Goal: Check status: Check status

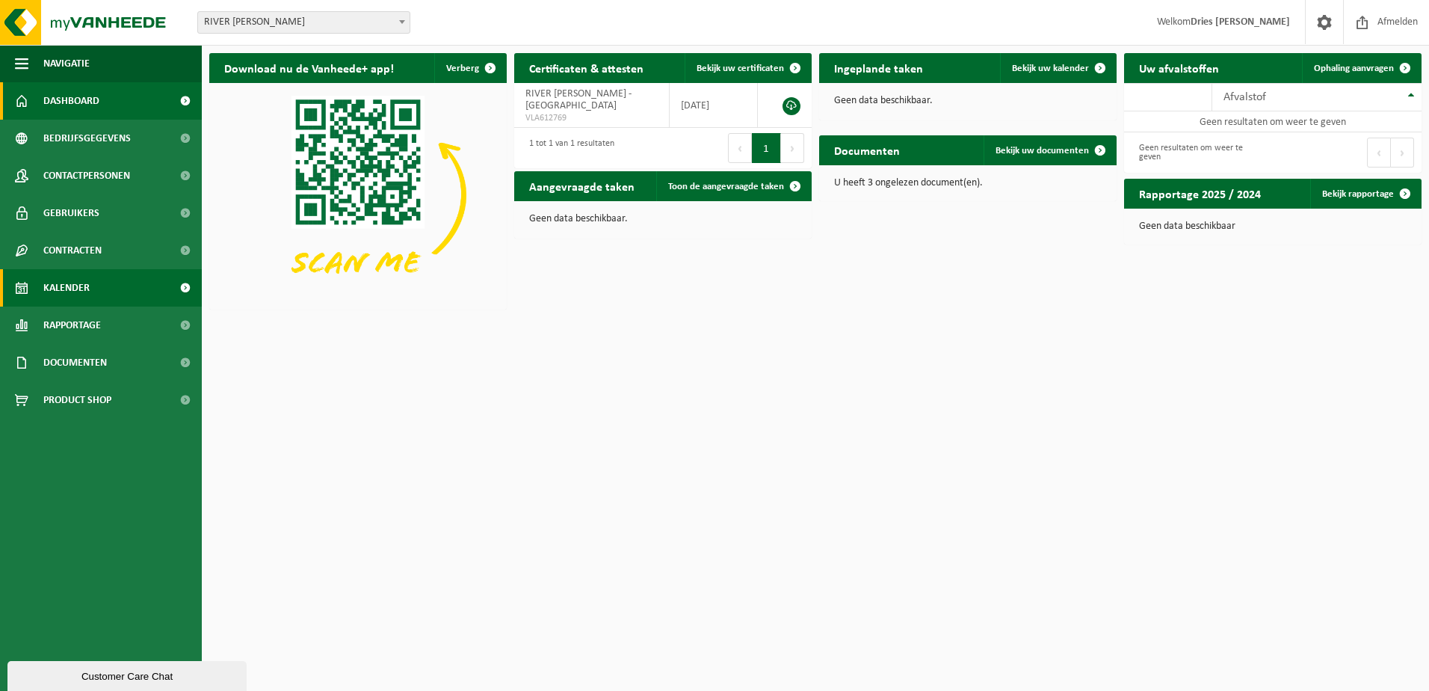
click at [47, 293] on span "Kalender" at bounding box center [66, 287] width 46 height 37
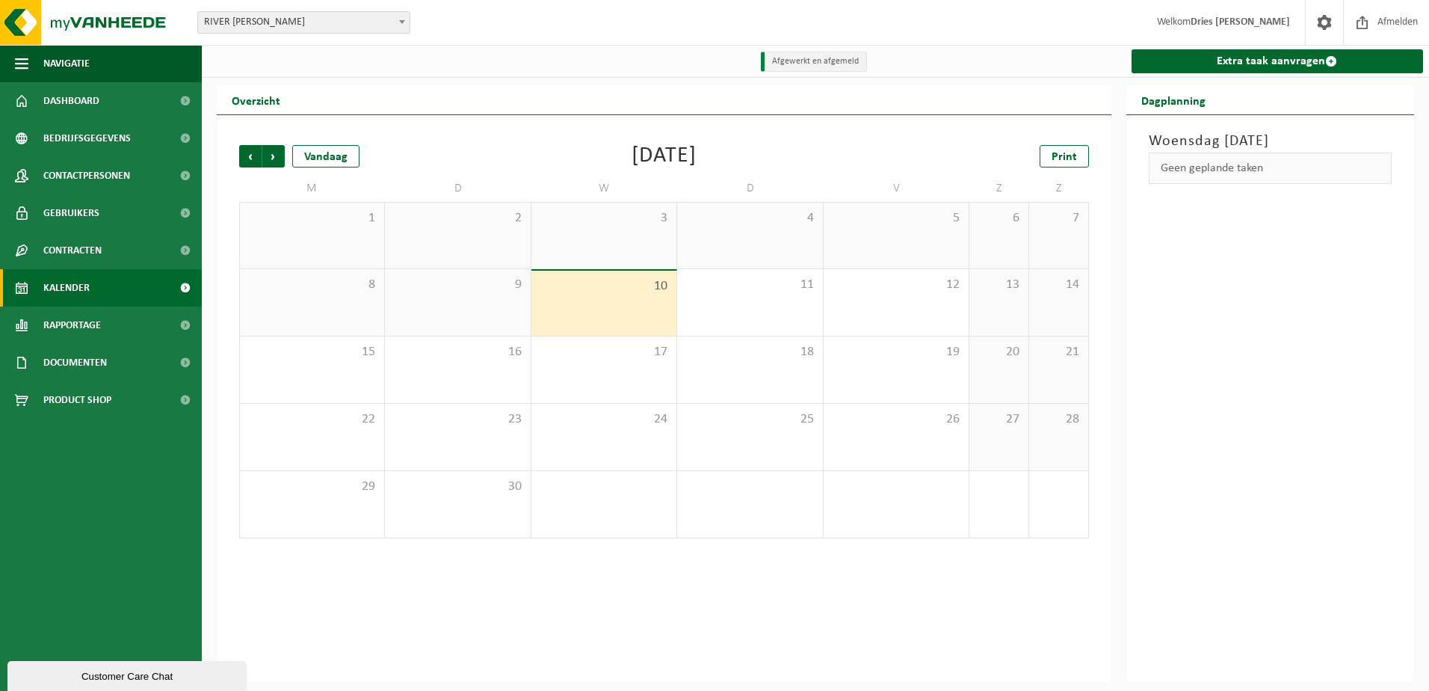
click at [250, 31] on span "RIVER [PERSON_NAME]" at bounding box center [304, 22] width 212 height 21
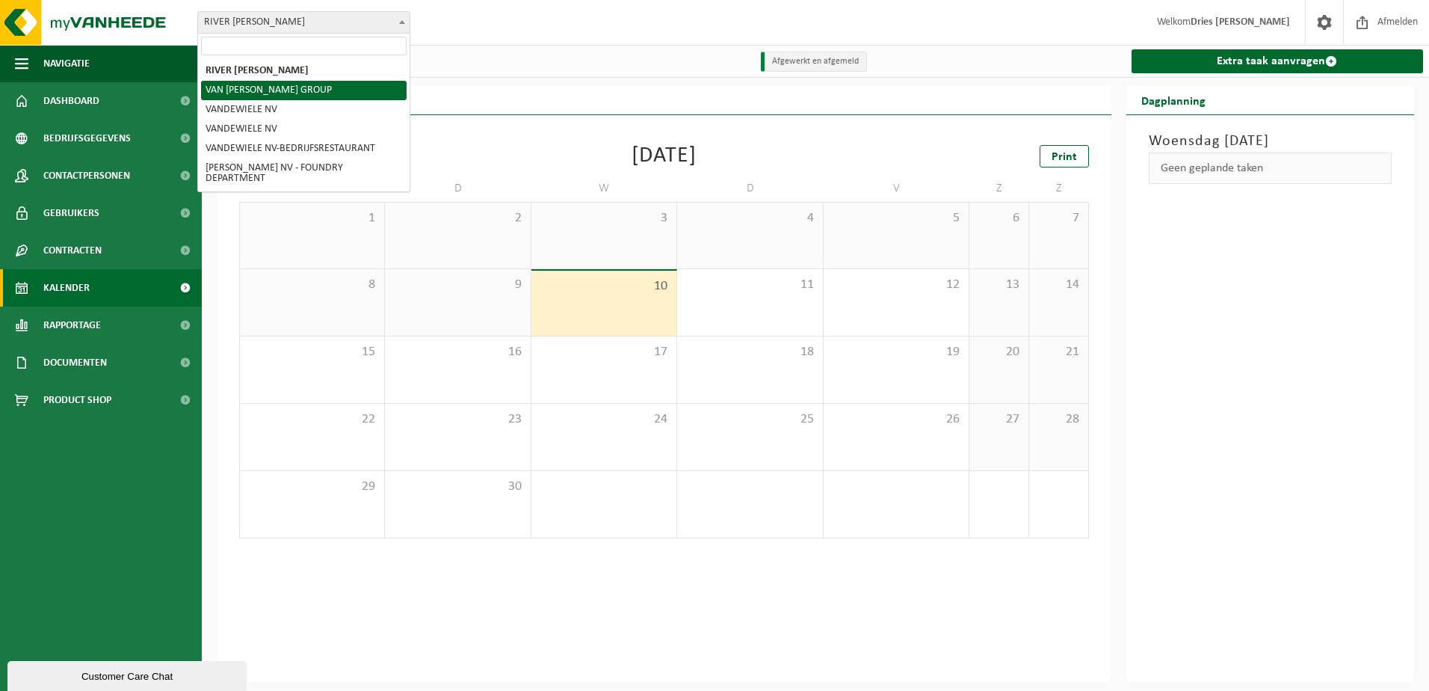
select select "11511"
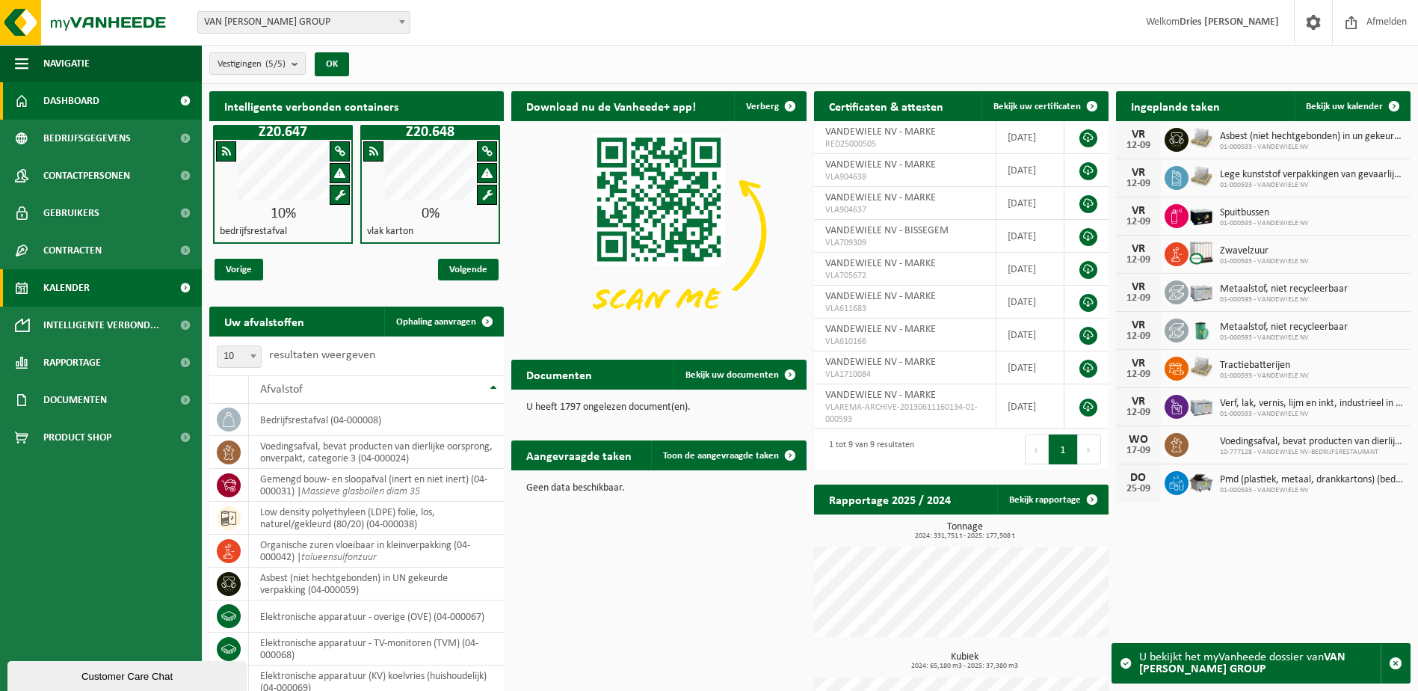
click at [61, 277] on span "Kalender" at bounding box center [66, 287] width 46 height 37
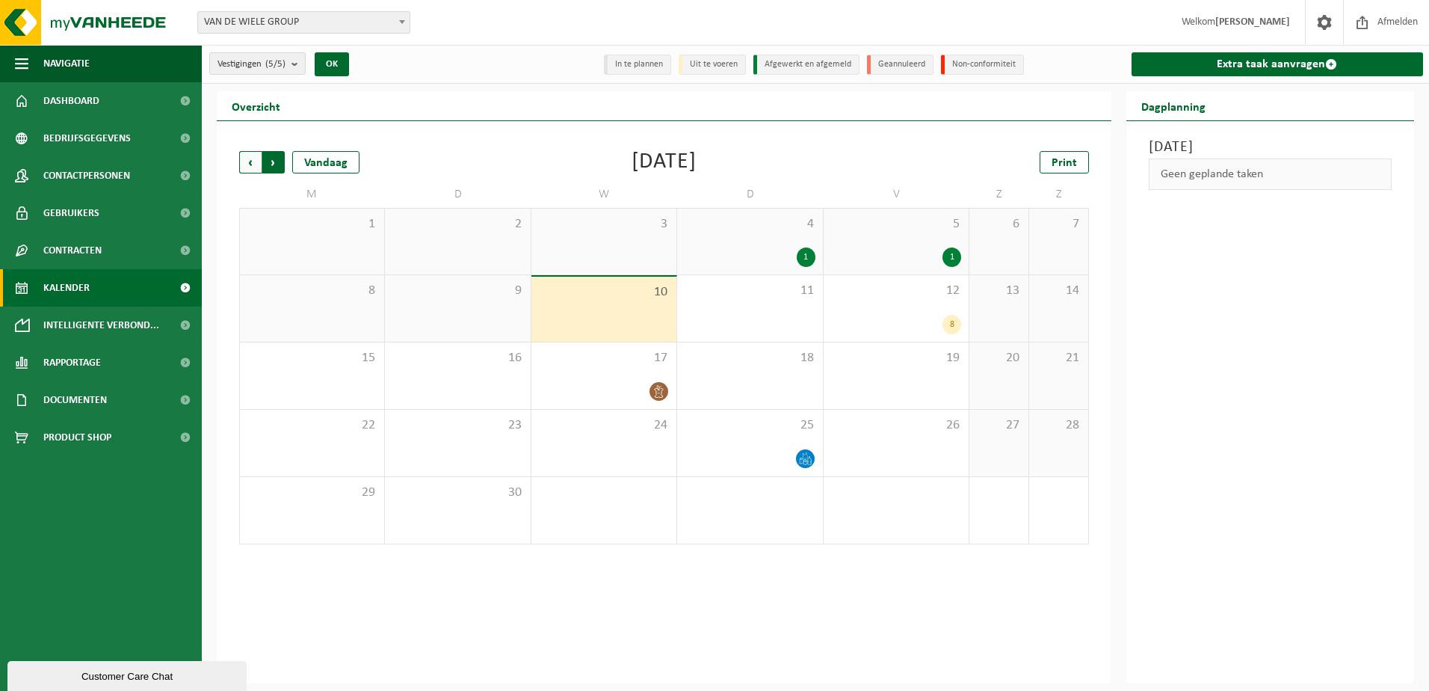
click at [249, 161] on span "Vorige" at bounding box center [250, 162] width 22 height 22
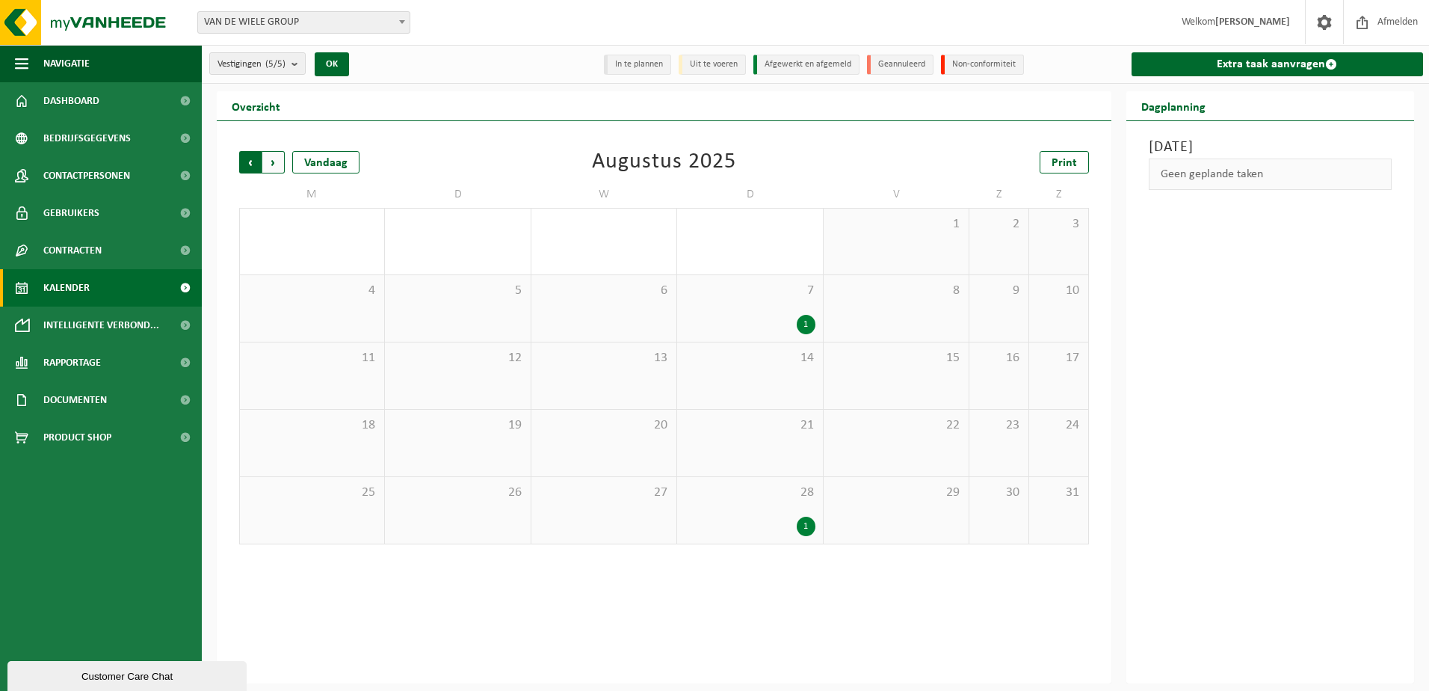
click at [277, 163] on span "Volgende" at bounding box center [273, 162] width 22 height 22
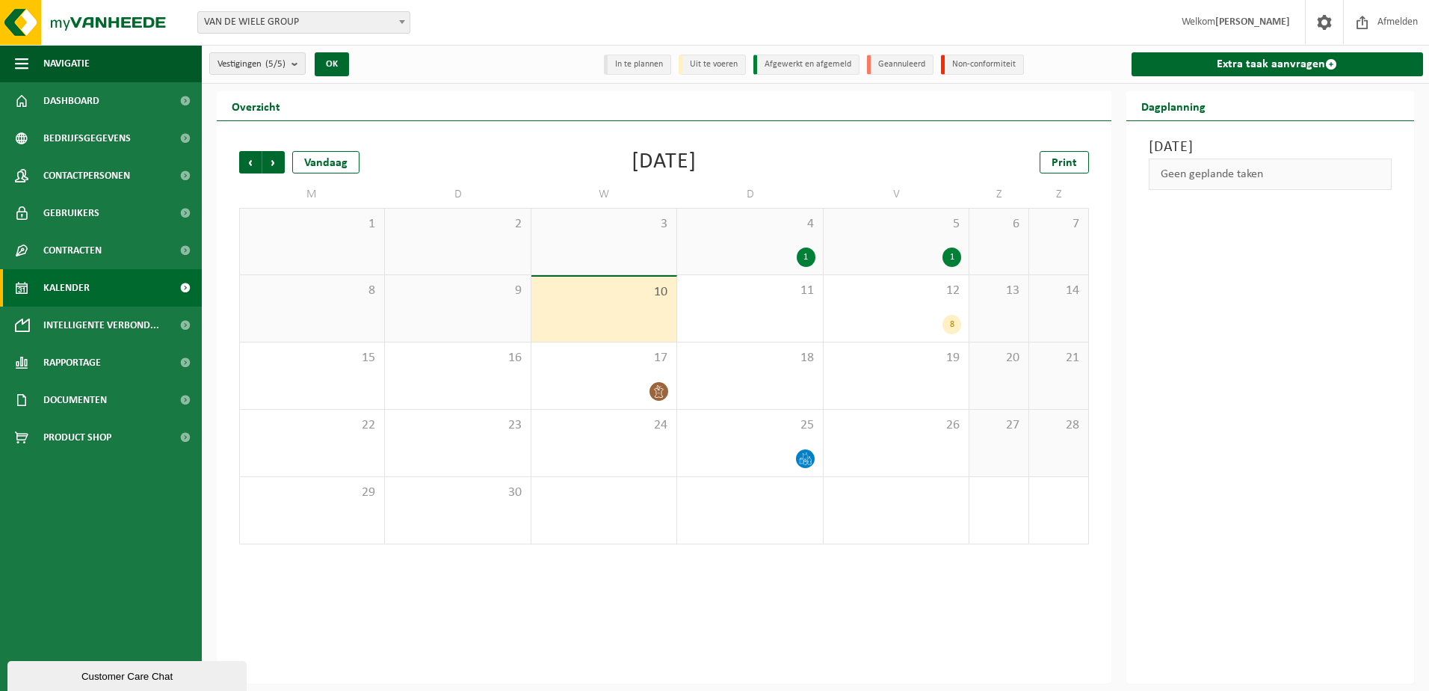
click at [589, 251] on div "3" at bounding box center [604, 242] width 145 height 66
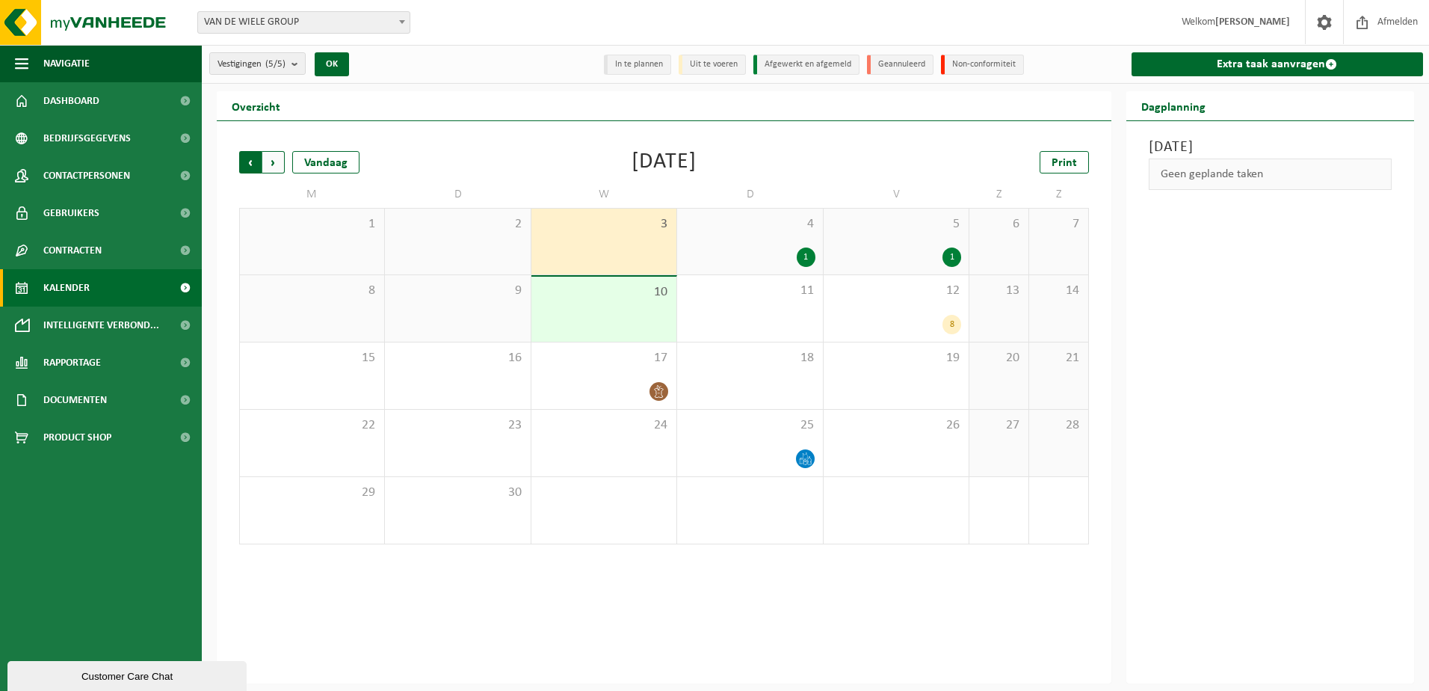
click at [277, 161] on span "Volgende" at bounding box center [273, 162] width 22 height 22
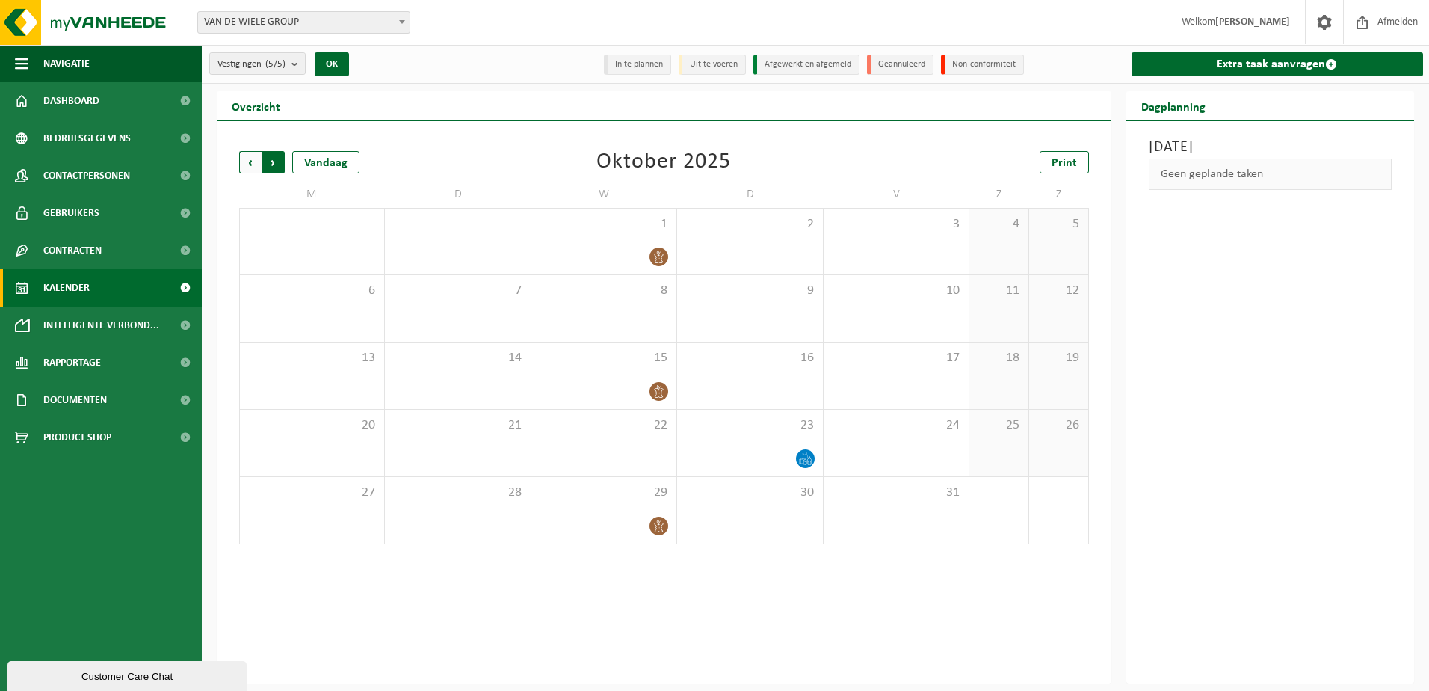
click at [255, 157] on span "Vorige" at bounding box center [250, 162] width 22 height 22
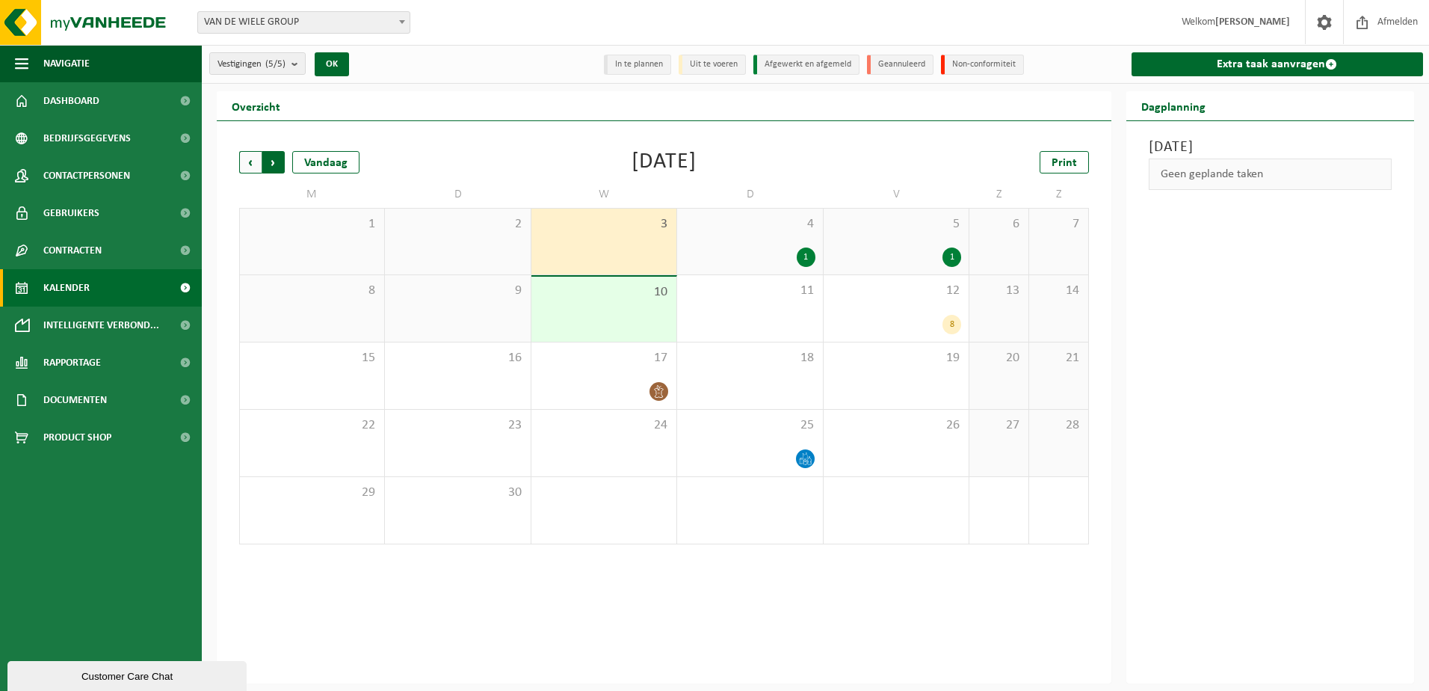
click at [247, 164] on span "Vorige" at bounding box center [250, 162] width 22 height 22
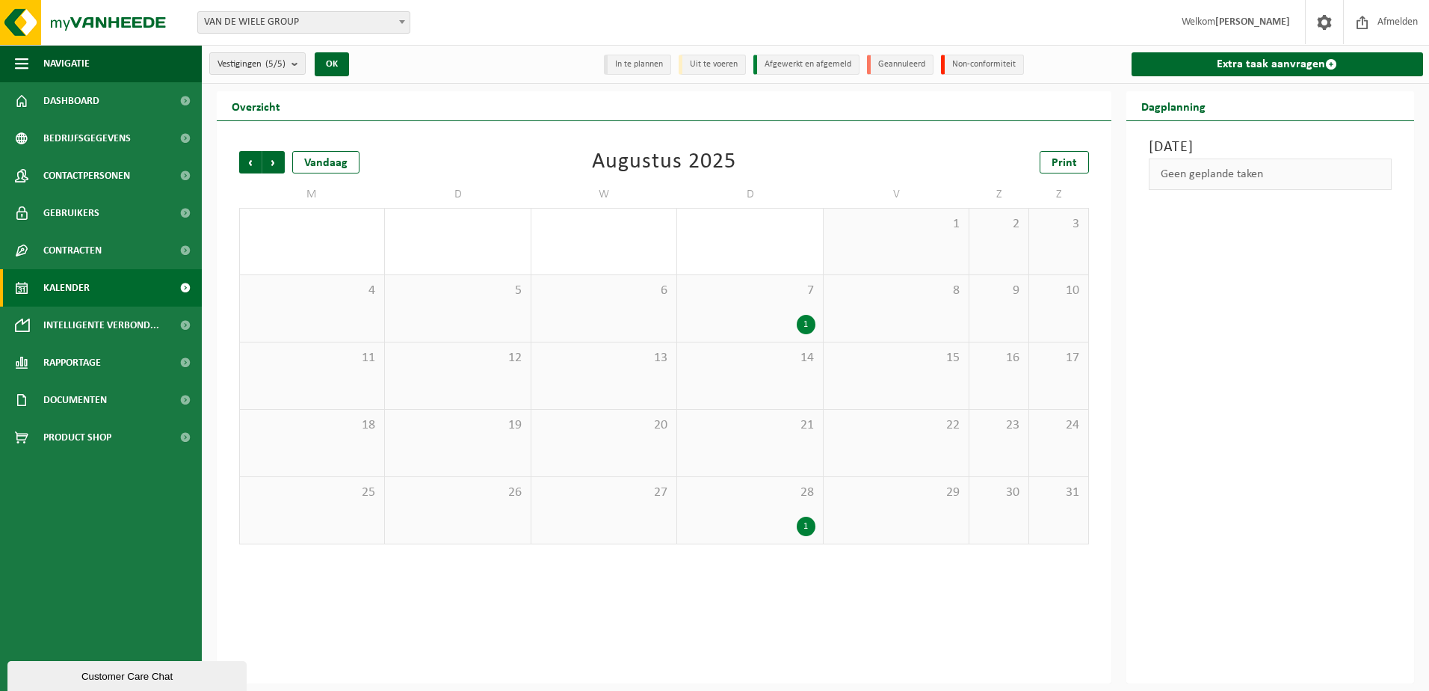
click at [247, 164] on span "Vorige" at bounding box center [250, 162] width 22 height 22
click at [592, 429] on span "23" at bounding box center [604, 425] width 130 height 16
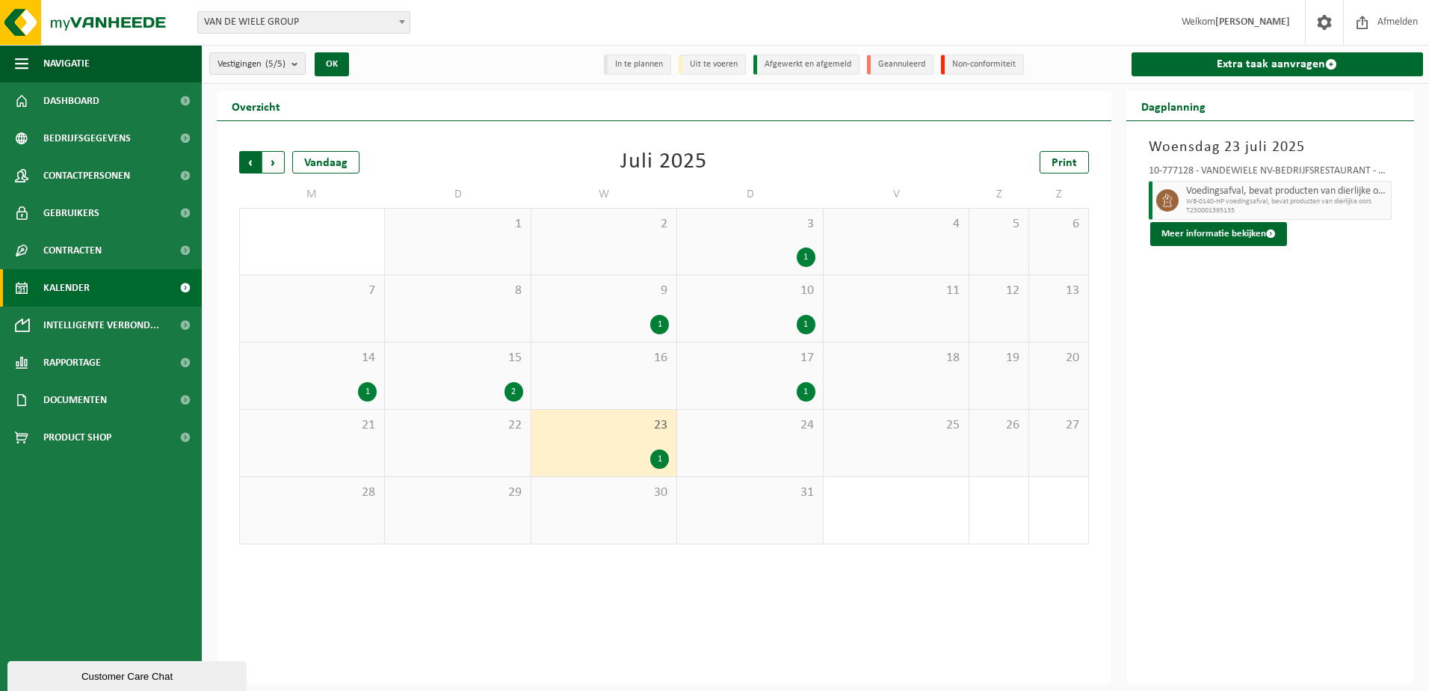
click at [276, 158] on span "Volgende" at bounding box center [273, 162] width 22 height 22
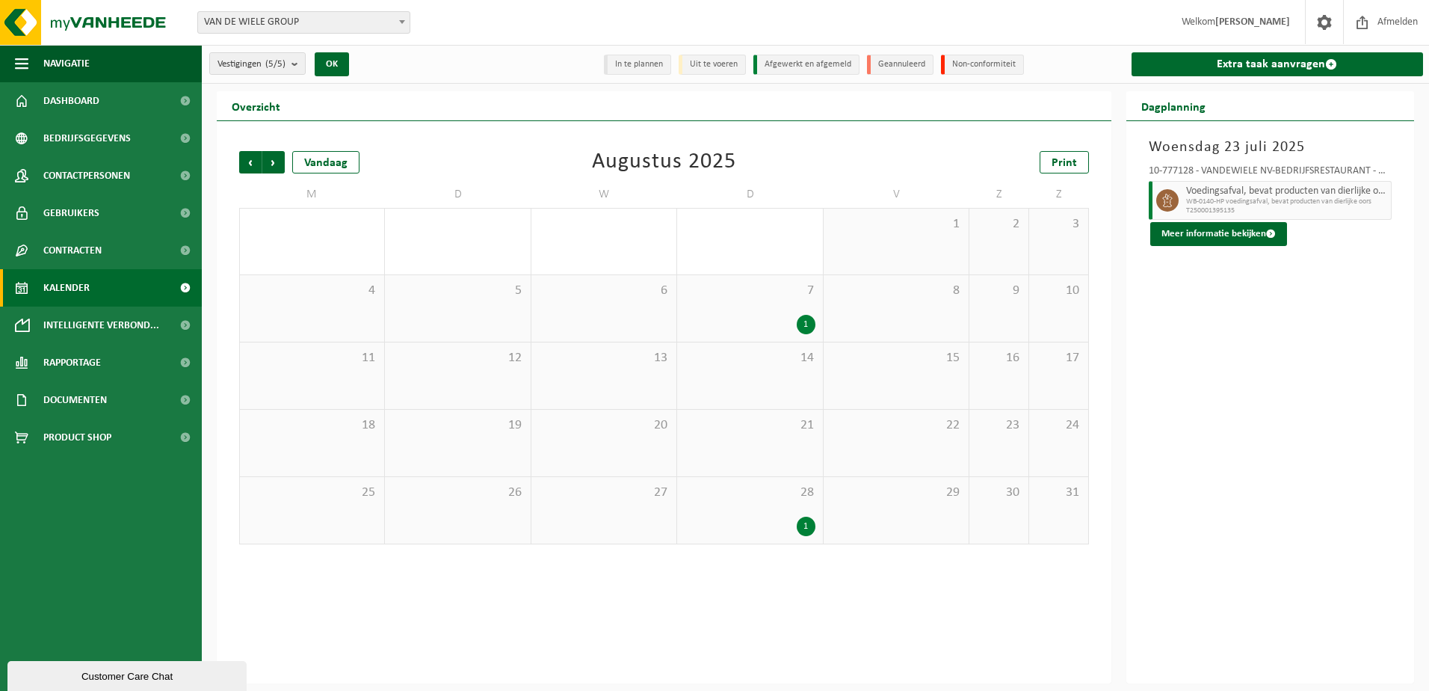
click at [744, 507] on div "28 1" at bounding box center [749, 510] width 145 height 67
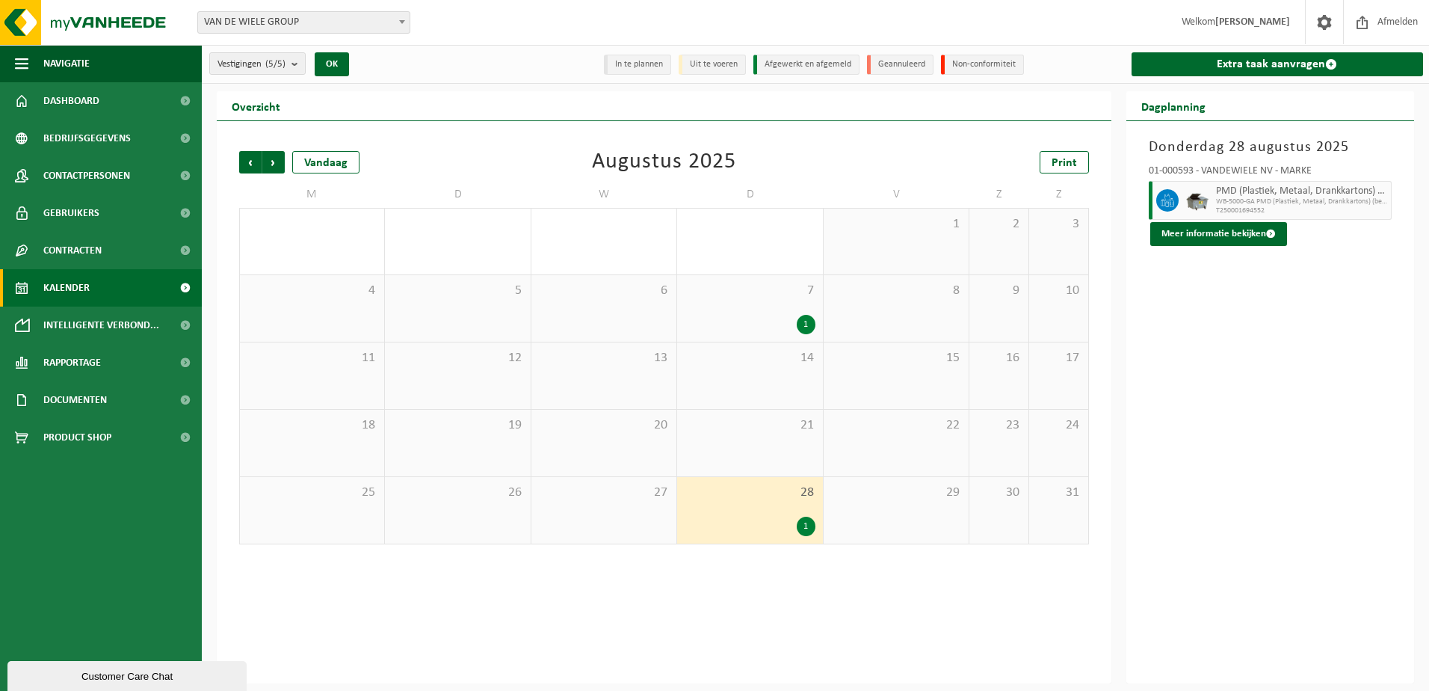
click at [650, 511] on div "27" at bounding box center [604, 510] width 145 height 67
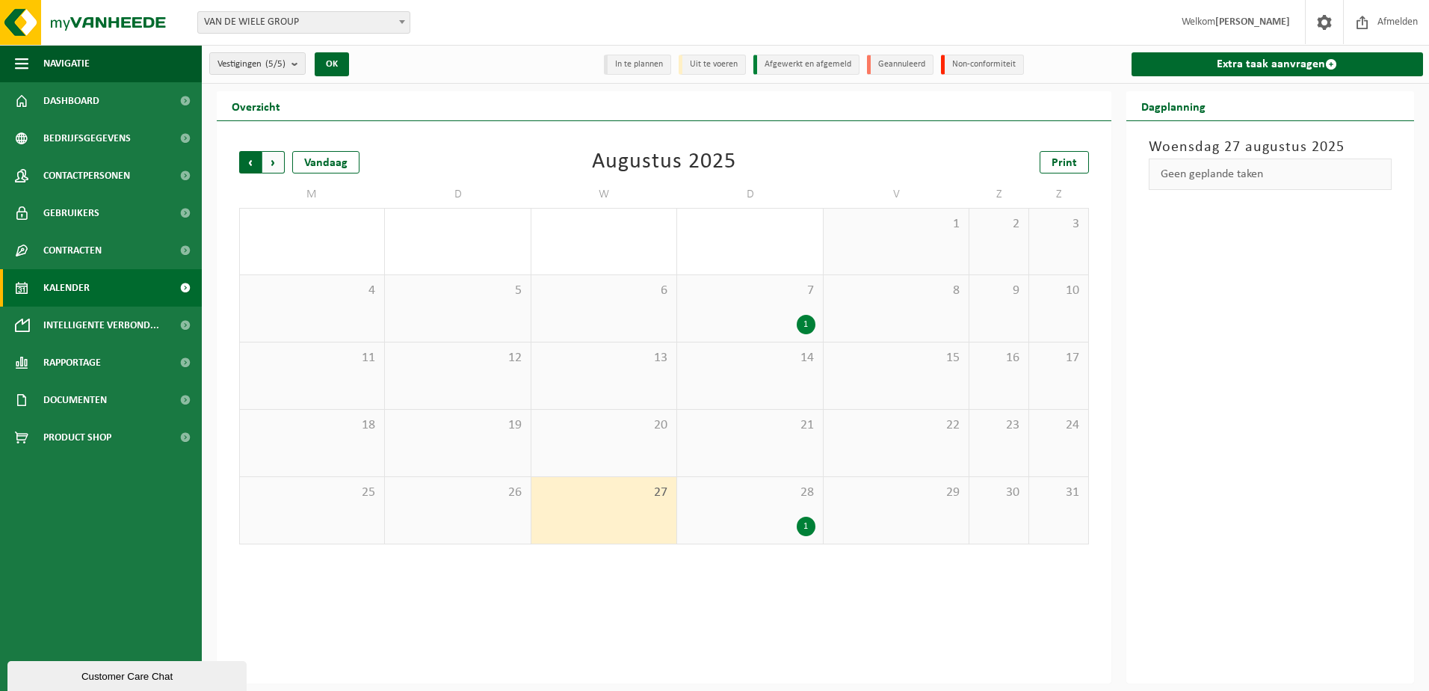
click at [272, 164] on span "Volgende" at bounding box center [273, 162] width 22 height 22
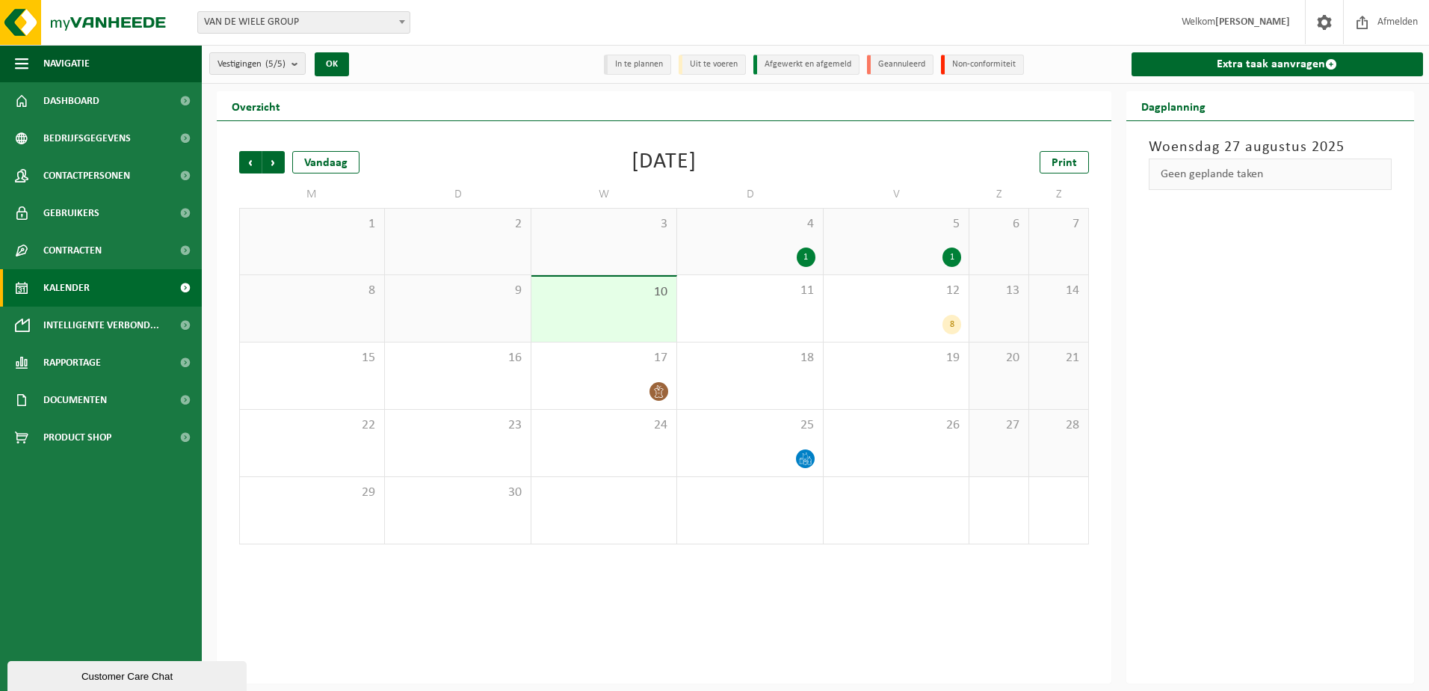
click at [618, 244] on div "3" at bounding box center [604, 242] width 145 height 66
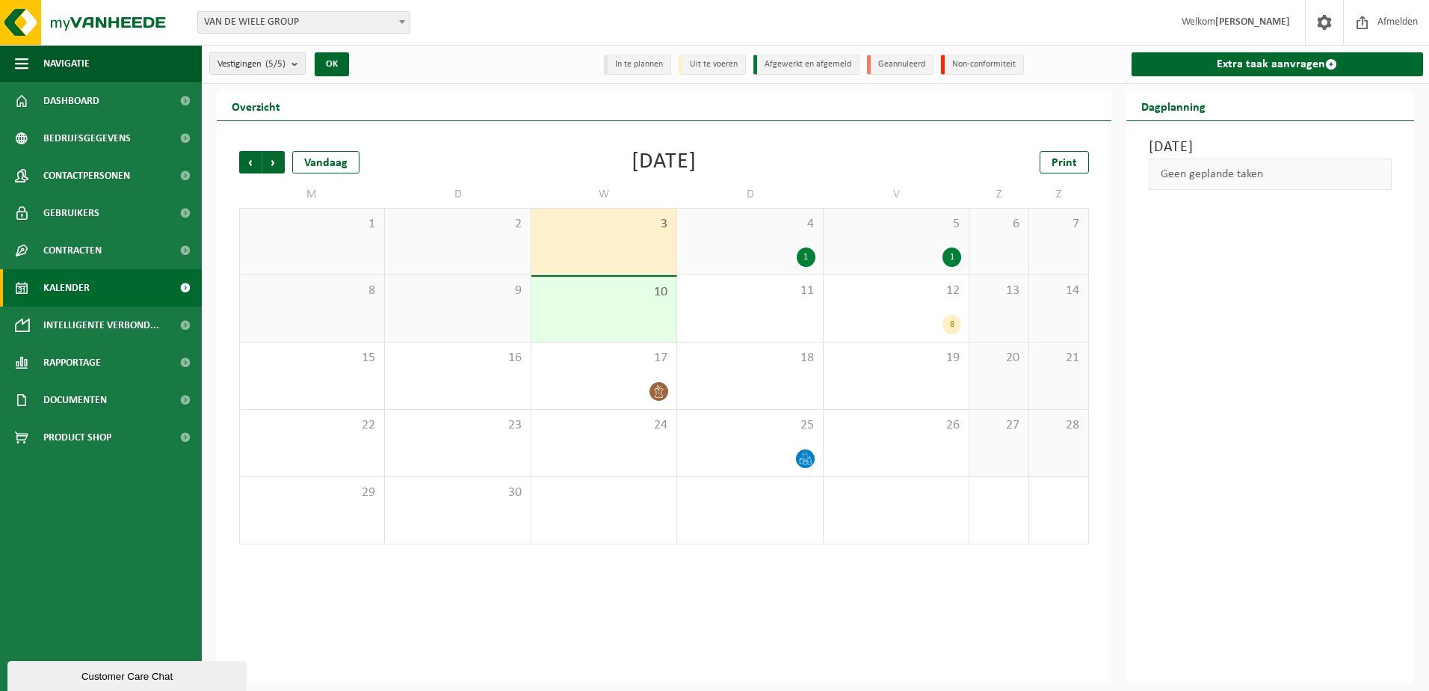
click at [741, 245] on div "4 1" at bounding box center [749, 242] width 145 height 66
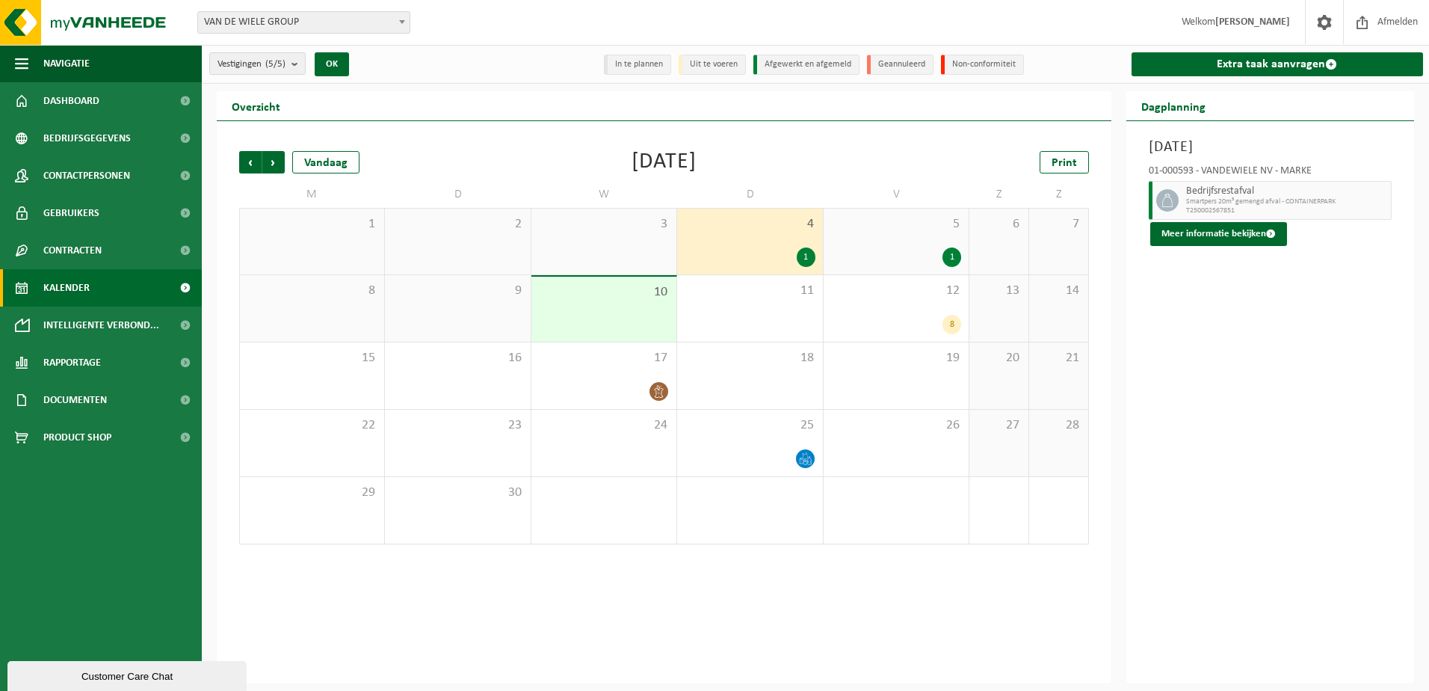
click at [871, 264] on div "1" at bounding box center [896, 256] width 130 height 19
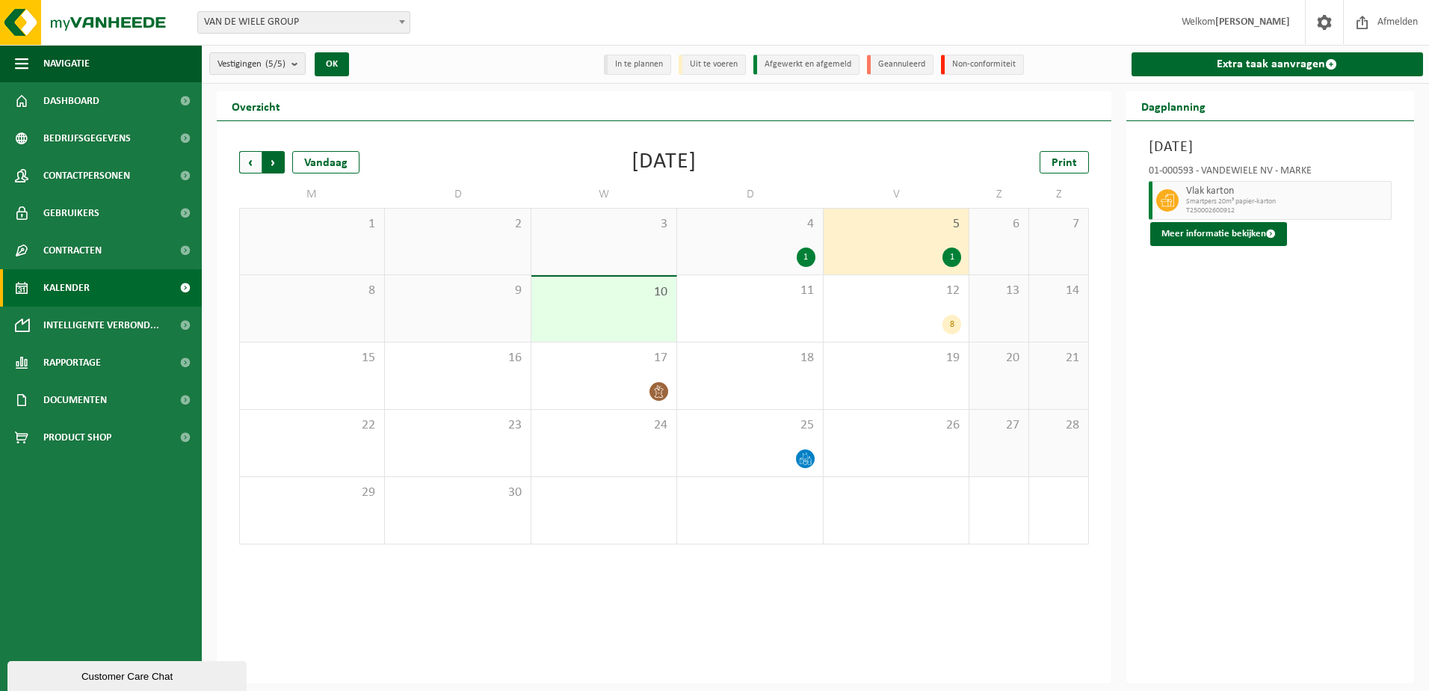
click at [245, 163] on span "Vorige" at bounding box center [250, 162] width 22 height 22
